Goal: Task Accomplishment & Management: Manage account settings

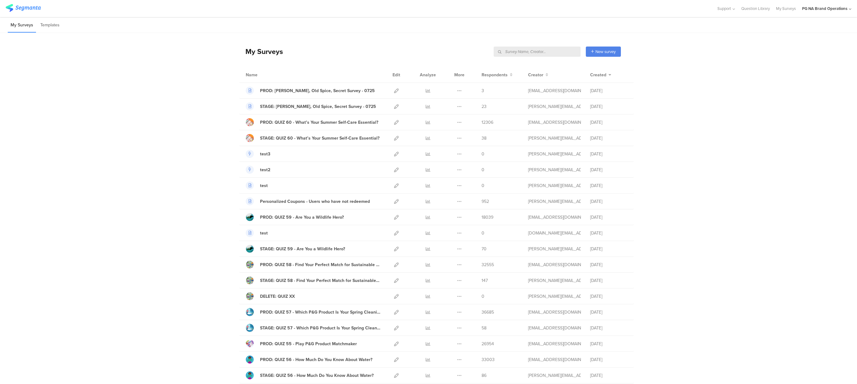
click at [554, 52] on input "text" at bounding box center [536, 52] width 87 height 10
click at [426, 55] on div "My Surveys New survey Start from scratch Choose from templates" at bounding box center [429, 51] width 381 height 25
click at [550, 53] on input "text" at bounding box center [536, 52] width 87 height 10
type input "complete"
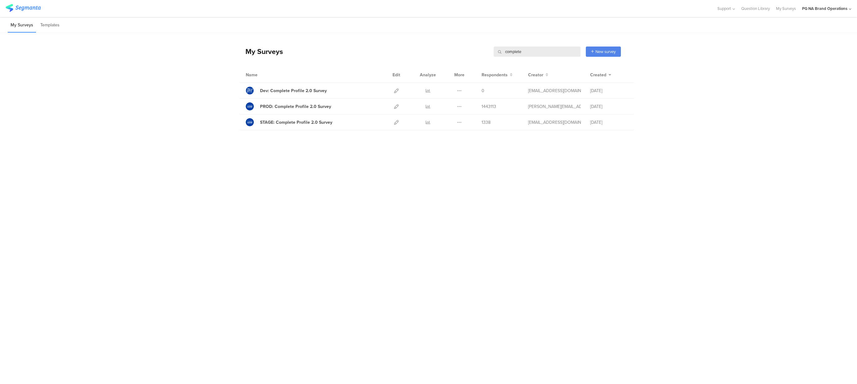
drag, startPoint x: 478, startPoint y: 48, endPoint x: 475, endPoint y: 48, distance: 3.1
click at [475, 48] on div "My Surveys complete complete New survey Start from scratch Choose from templates" at bounding box center [429, 51] width 381 height 25
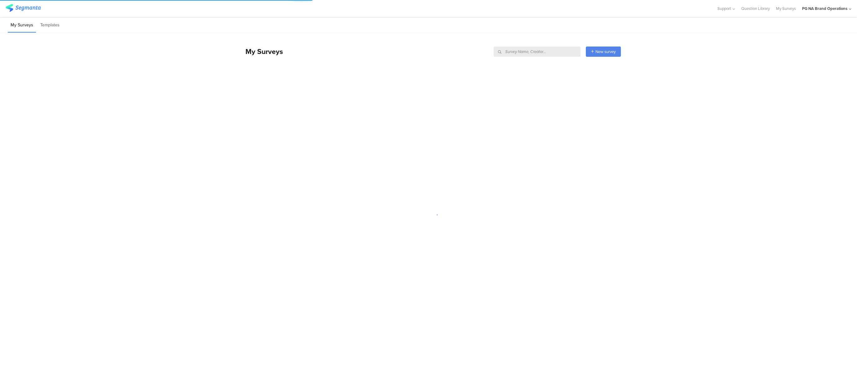
click at [830, 11] on div "PG NA Brand Operations" at bounding box center [824, 9] width 45 height 6
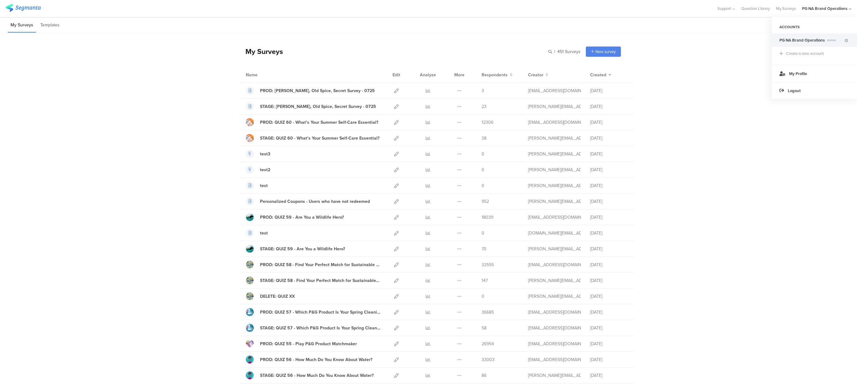
click at [849, 41] on div "PG NA Brand Operations Admin" at bounding box center [813, 39] width 85 height 13
click at [847, 41] on icon at bounding box center [846, 41] width 4 height 4
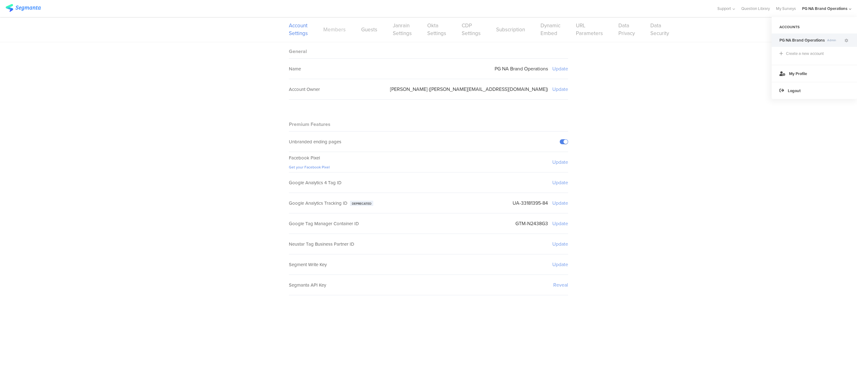
click at [338, 30] on link "Members" at bounding box center [334, 30] width 22 height 8
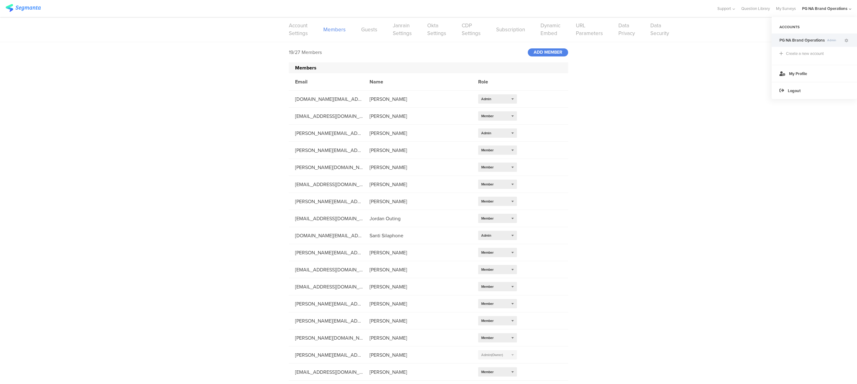
click at [328, 69] on div "Members" at bounding box center [428, 67] width 279 height 11
click at [298, 117] on div "[EMAIL_ADDRESS][DOMAIN_NAME]" at bounding box center [326, 116] width 74 height 7
click at [512, 115] on div "Select role... Member" at bounding box center [497, 115] width 39 height 9
click at [646, 92] on div "19/27 Members ADD MEMBER Members Email Name Role [DOMAIN_NAME][EMAIL_ADDRESS][D…" at bounding box center [428, 228] width 857 height 372
click at [549, 117] on icon at bounding box center [548, 116] width 5 height 5
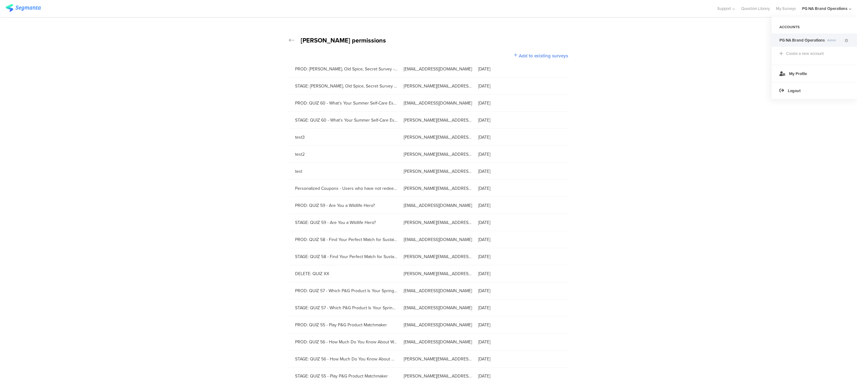
click at [518, 56] on div "Add to existing surveys" at bounding box center [541, 55] width 54 height 7
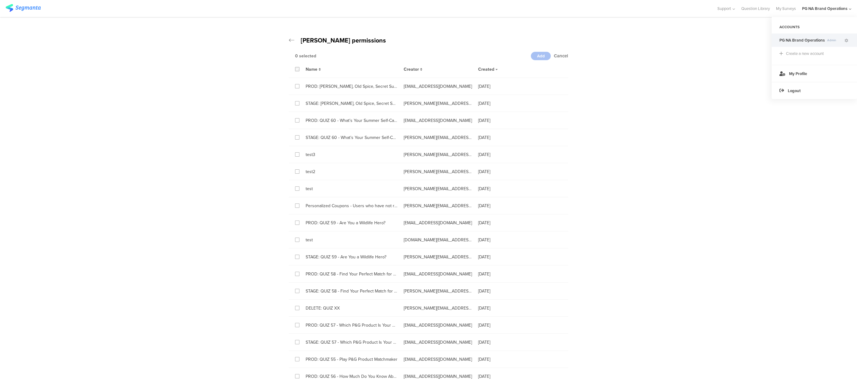
click at [299, 69] on label at bounding box center [297, 69] width 4 height 4
click at [0, 0] on input "checkbox" at bounding box center [0, 0] width 0 height 0
drag, startPoint x: 537, startPoint y: 56, endPoint x: 551, endPoint y: 59, distance: 14.1
click at [537, 56] on span "Add" at bounding box center [541, 56] width 8 height 6
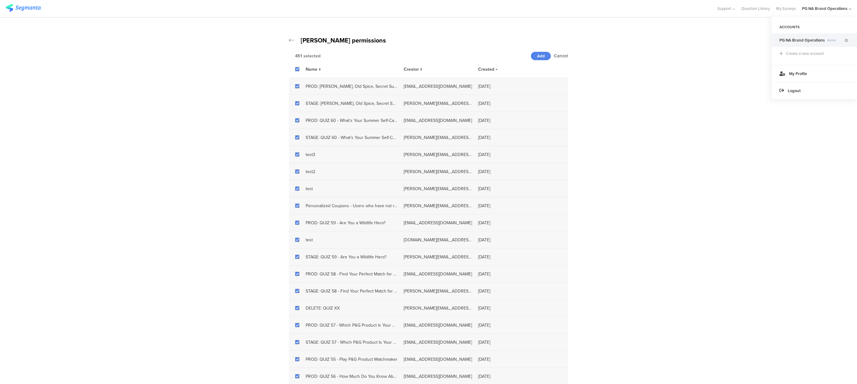
click at [846, 10] on div "PG NA Brand Operations" at bounding box center [824, 9] width 45 height 6
click at [543, 58] on span "Add" at bounding box center [541, 56] width 8 height 6
click at [291, 40] on icon at bounding box center [292, 40] width 6 height 6
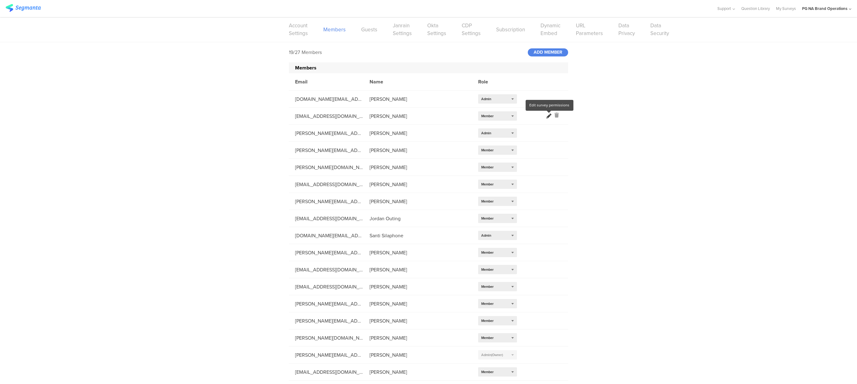
click at [549, 116] on icon at bounding box center [548, 116] width 5 height 5
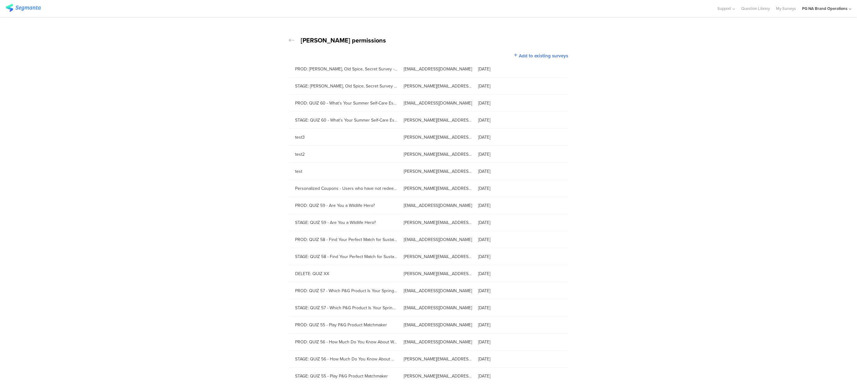
click at [292, 41] on icon at bounding box center [292, 40] width 6 height 6
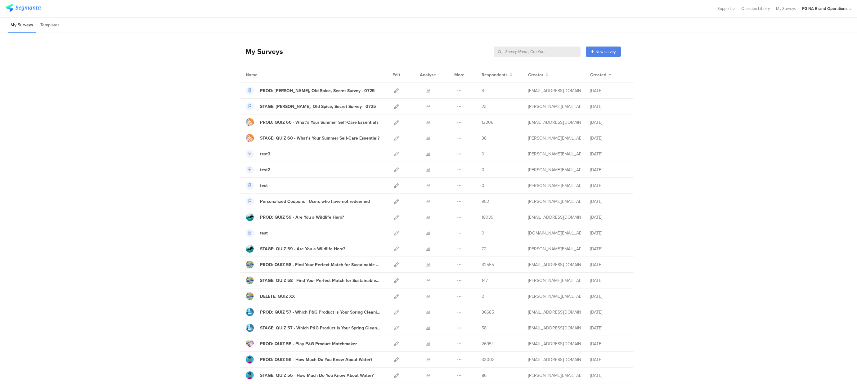
click at [556, 54] on input "text" at bounding box center [536, 52] width 87 height 10
click at [848, 7] on div "PG NA Brand Operations" at bounding box center [826, 8] width 49 height 17
click at [847, 41] on icon at bounding box center [846, 41] width 4 height 4
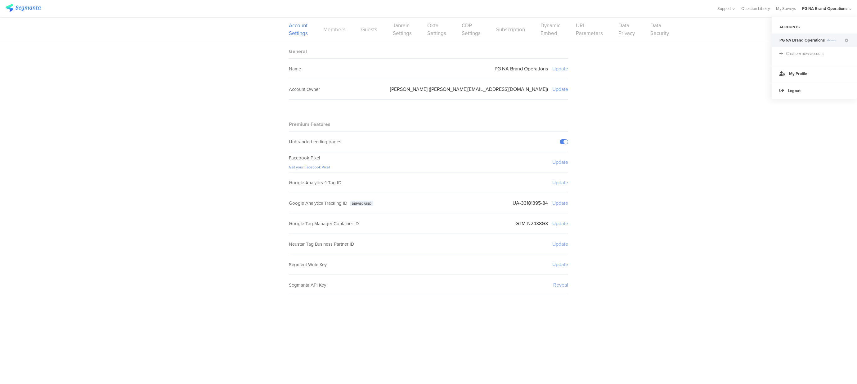
click at [330, 31] on link "Members" at bounding box center [334, 30] width 22 height 8
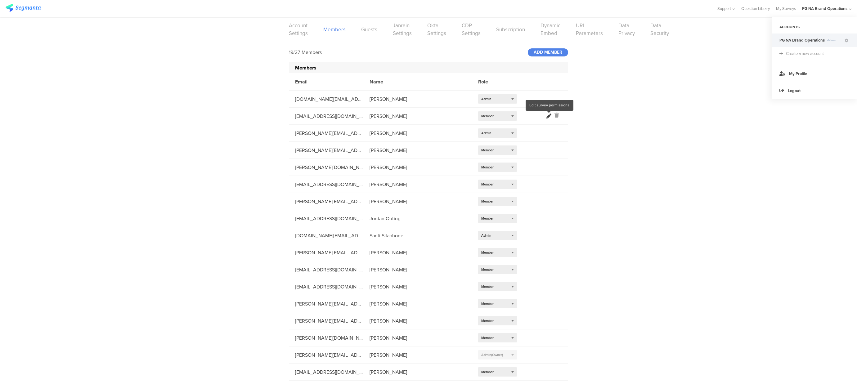
click at [548, 116] on icon at bounding box center [548, 116] width 5 height 5
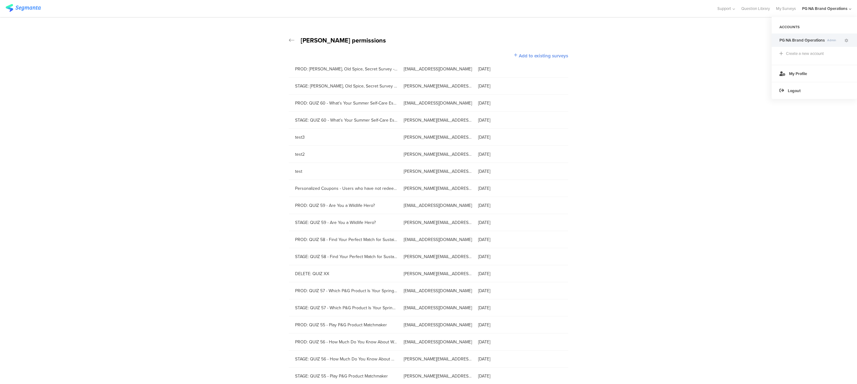
click at [539, 55] on span "Add to existing surveys" at bounding box center [543, 55] width 49 height 7
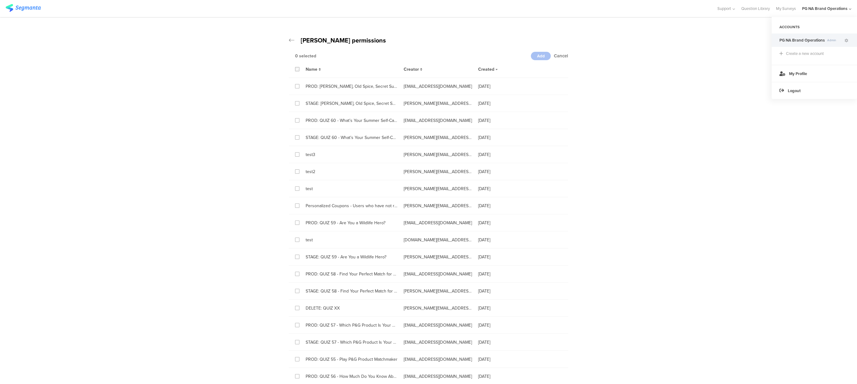
click at [298, 69] on icon at bounding box center [297, 69] width 3 height 4
click at [0, 0] on input "checkbox" at bounding box center [0, 0] width 0 height 0
click at [540, 55] on span "Add" at bounding box center [541, 56] width 8 height 6
click at [296, 87] on icon at bounding box center [297, 86] width 3 height 4
click at [0, 0] on input "checkbox" at bounding box center [0, 0] width 0 height 0
